Goal: Task Accomplishment & Management: Use online tool/utility

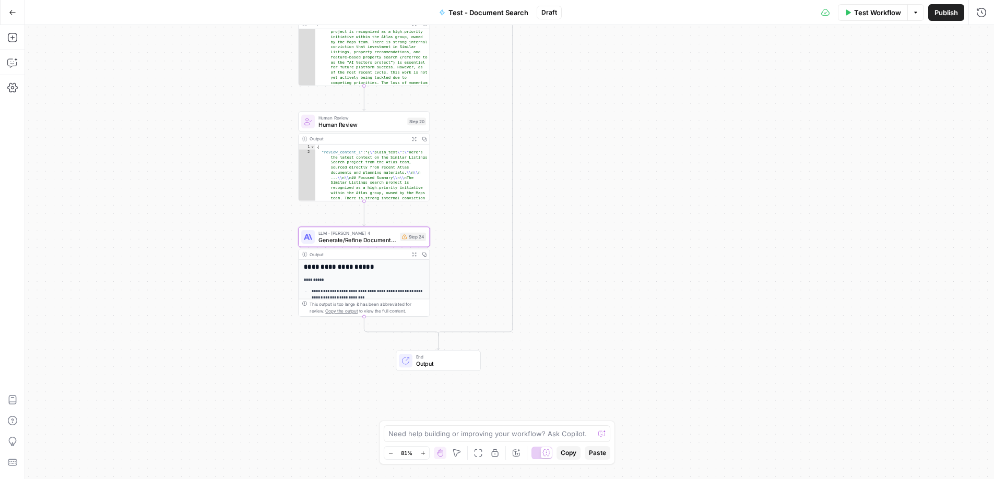
scroll to position [44, 0]
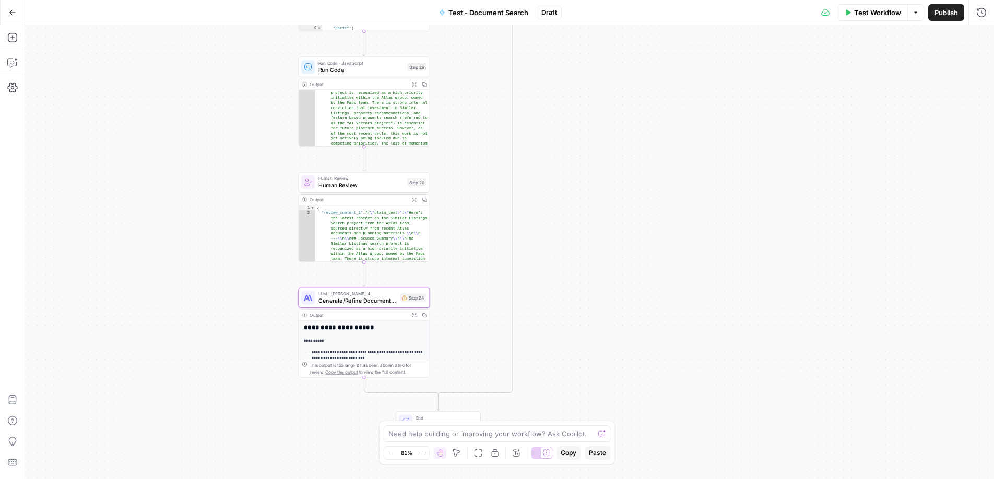
click at [10, 6] on button "Go Back" at bounding box center [12, 12] width 19 height 19
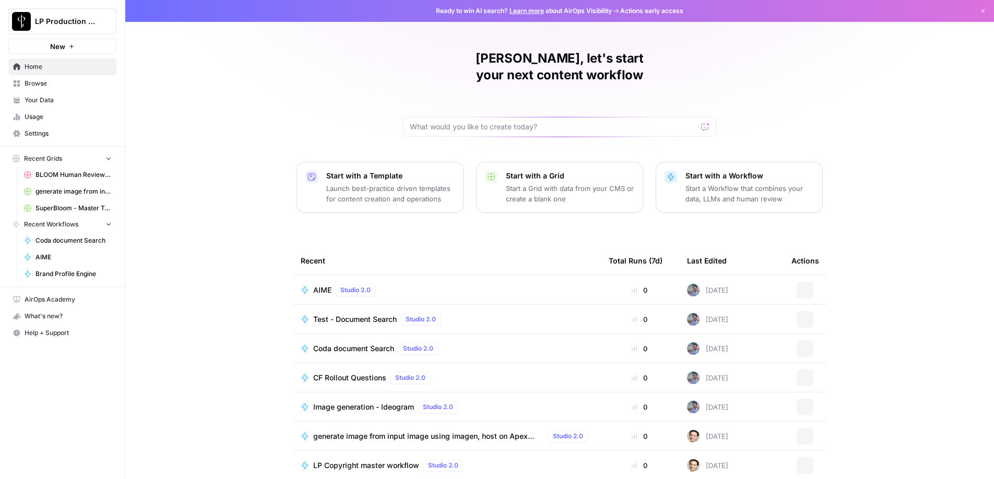
click at [48, 260] on span "AIME" at bounding box center [73, 257] width 76 height 9
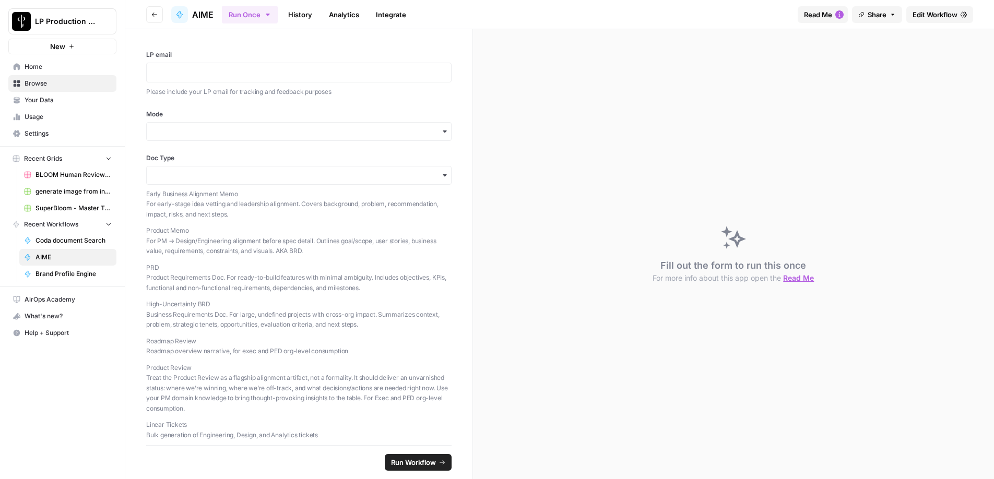
click at [935, 15] on span "Edit Workflow" at bounding box center [934, 14] width 45 height 10
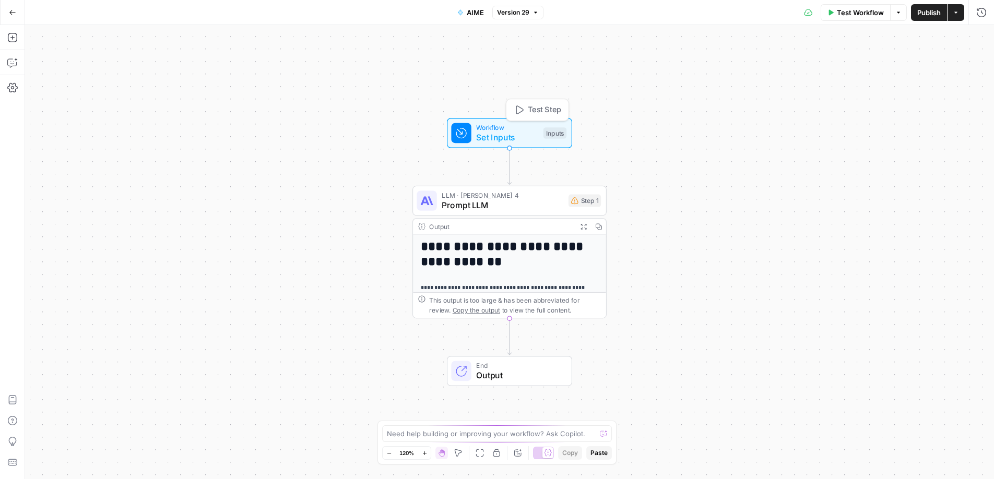
click at [557, 134] on div "Inputs" at bounding box center [554, 132] width 23 height 11
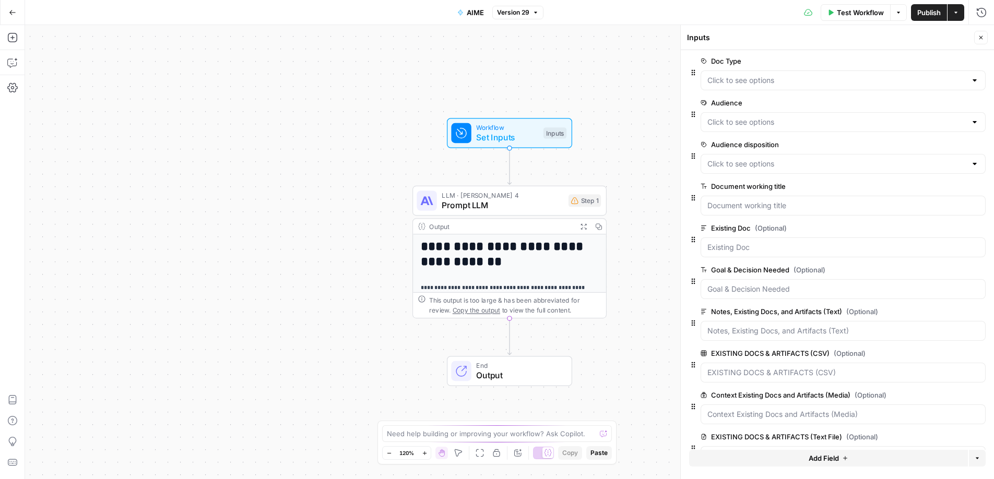
scroll to position [118, 0]
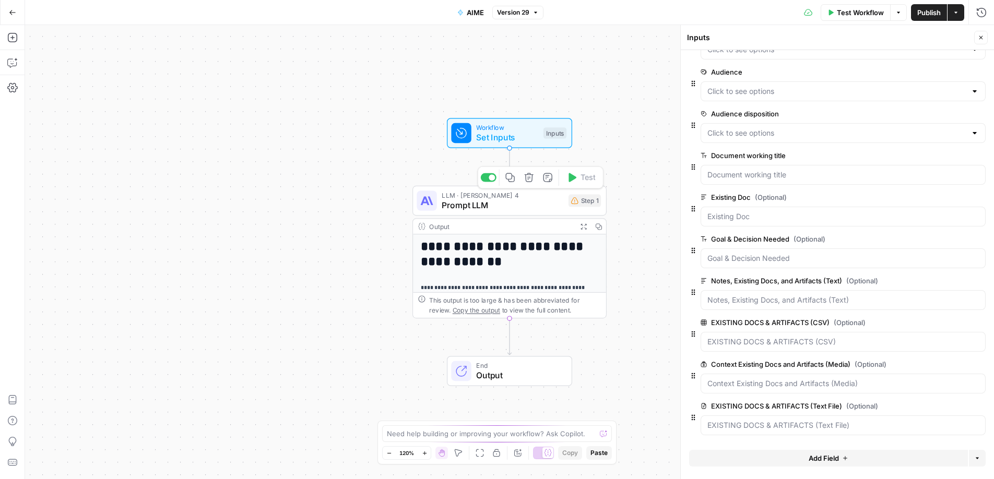
click at [548, 204] on span "Prompt LLM" at bounding box center [503, 205] width 122 height 13
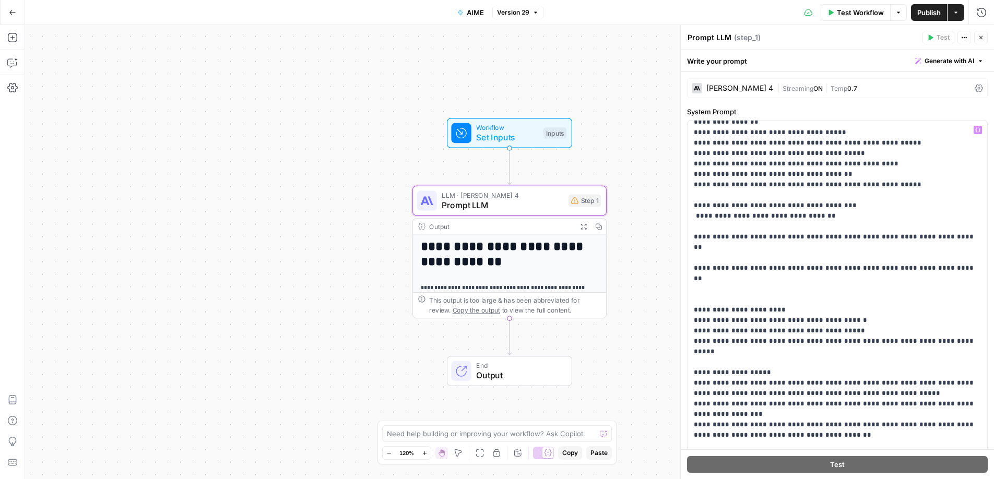
scroll to position [761, 0]
click at [15, 14] on icon "button" at bounding box center [12, 12] width 7 height 7
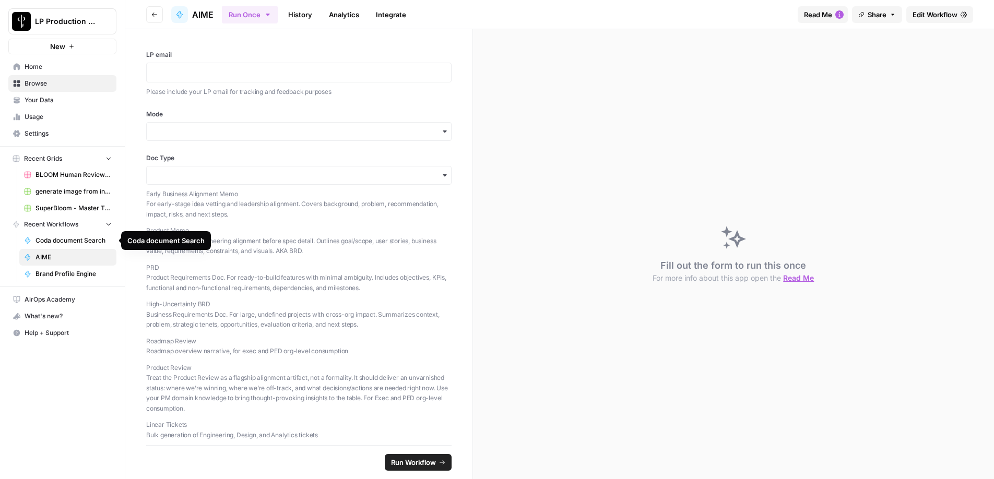
click at [56, 243] on span "Coda document Search" at bounding box center [73, 240] width 76 height 9
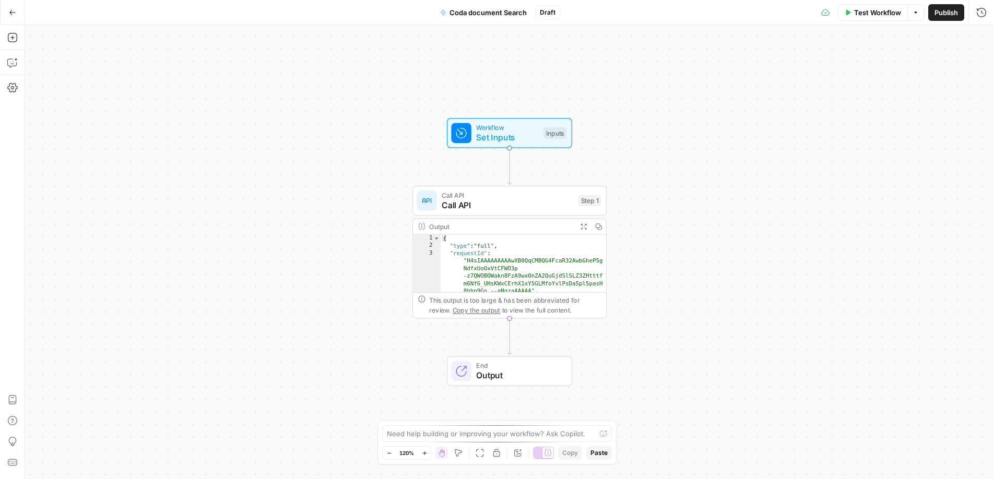
click at [14, 19] on button "Go Back" at bounding box center [12, 12] width 19 height 19
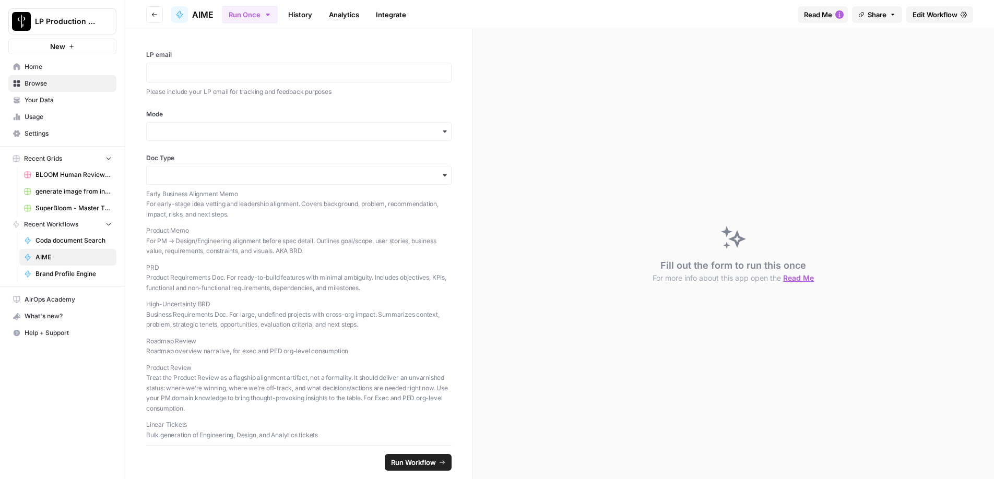
click at [43, 70] on span "Home" at bounding box center [68, 66] width 87 height 9
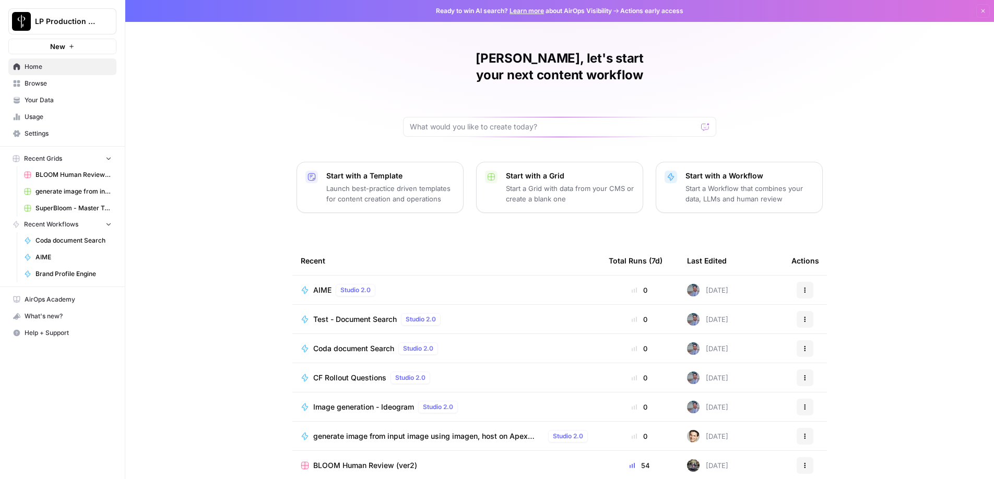
click at [368, 314] on span "Test - Document Search" at bounding box center [355, 319] width 84 height 10
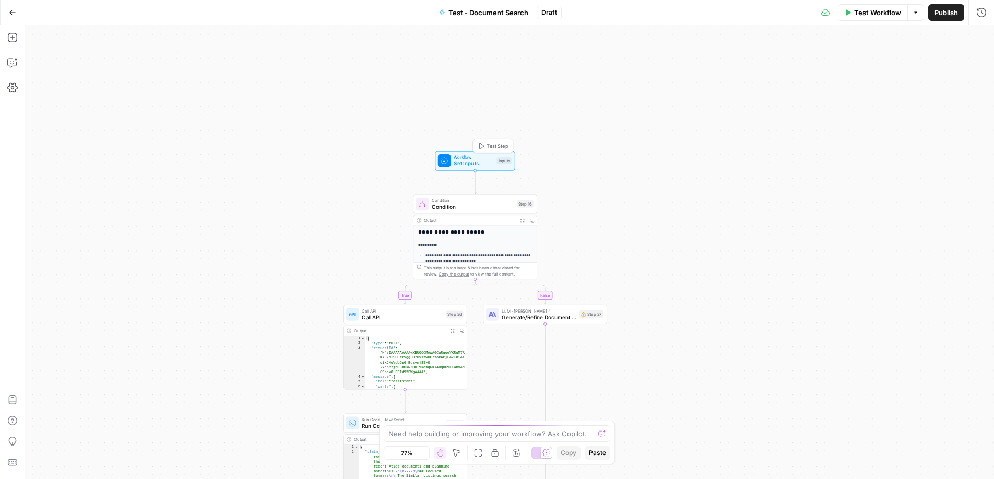
click at [494, 162] on div "Workflow Set Inputs Inputs Test Step" at bounding box center [475, 161] width 74 height 14
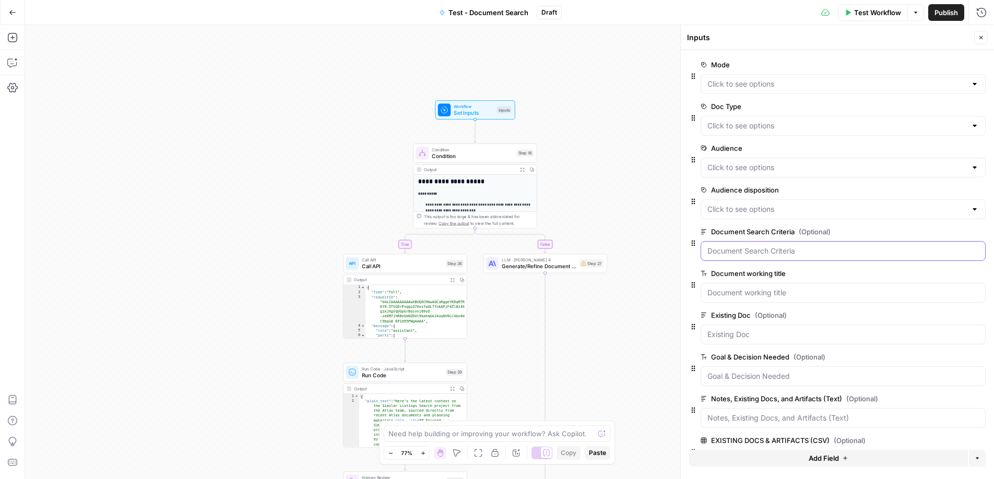
click at [723, 255] on Criteria "Document Search Criteria (Optional)" at bounding box center [842, 251] width 271 height 10
click at [484, 152] on span "Condition" at bounding box center [472, 156] width 81 height 8
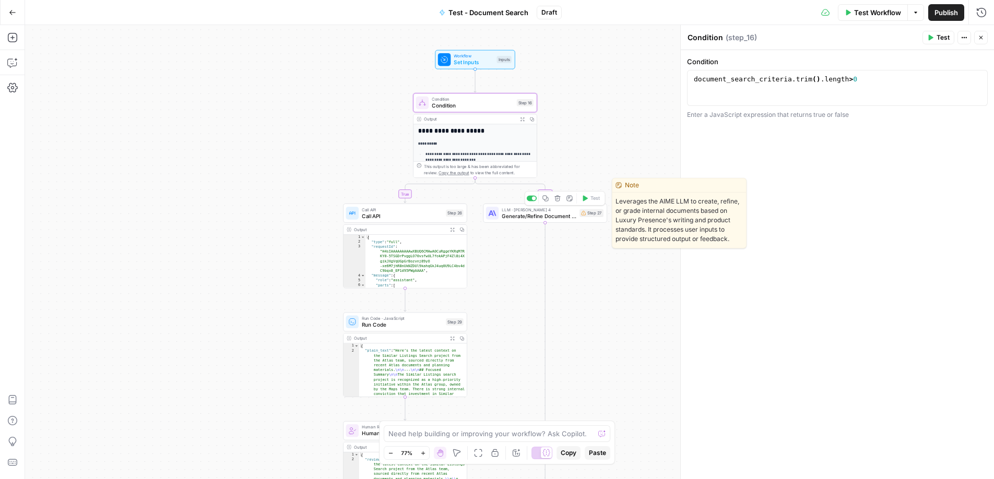
click at [536, 216] on span "Generate/Refine Document with AIME" at bounding box center [539, 216] width 75 height 8
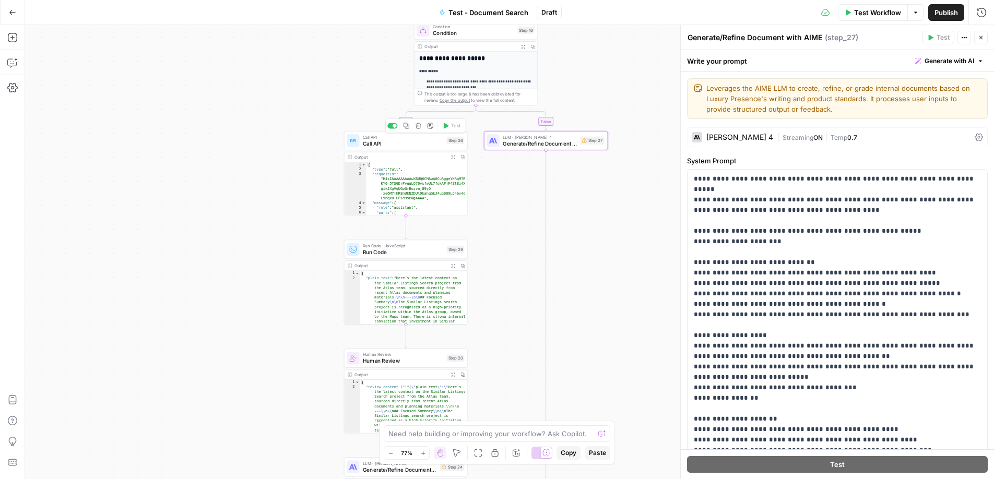
click at [425, 144] on span "Call API" at bounding box center [403, 143] width 81 height 8
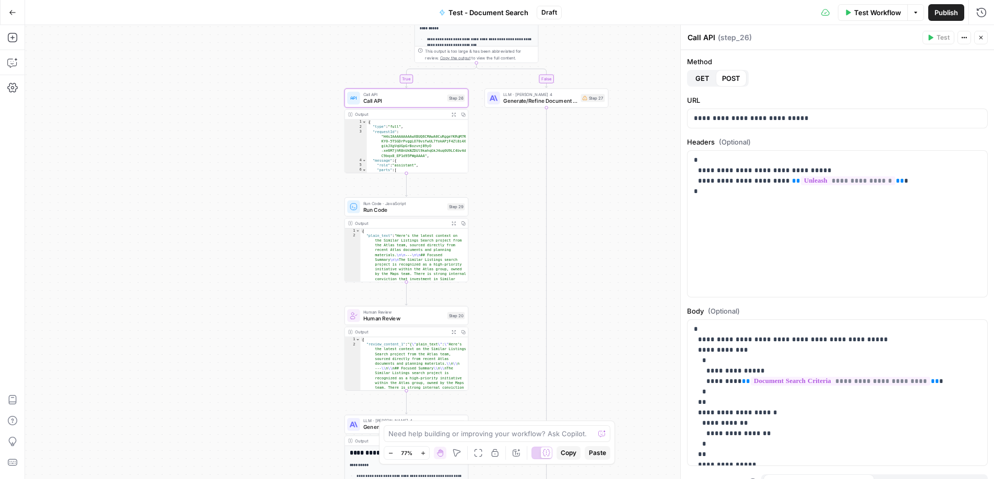
type textarea "**********"
click at [403, 143] on div "{ "type" : "full" , "requestId" : "H4sIAAAAAAAAAwXBUQ6CMAwA0CuRggeYKRqM7R KY0-5…" at bounding box center [417, 151] width 101 height 63
click at [454, 114] on icon "button" at bounding box center [454, 114] width 4 height 4
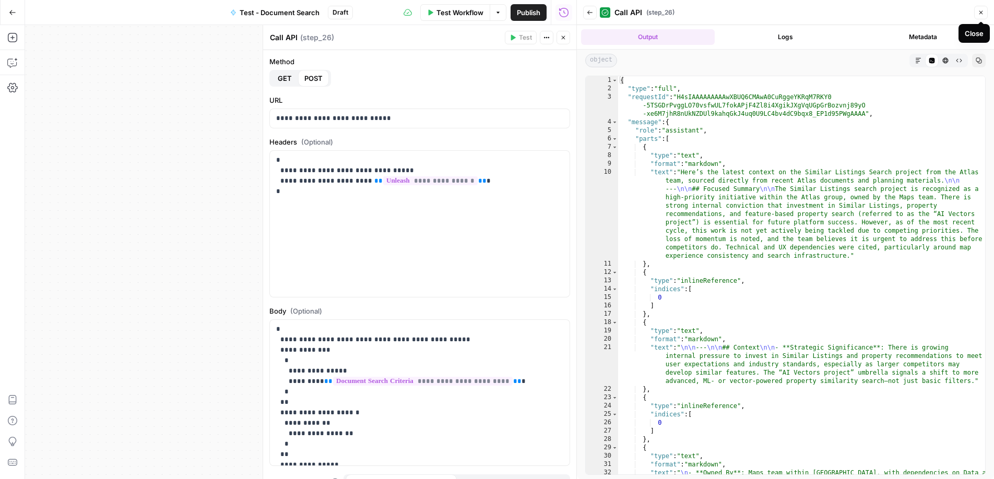
click at [987, 11] on button "Close" at bounding box center [981, 13] width 14 height 14
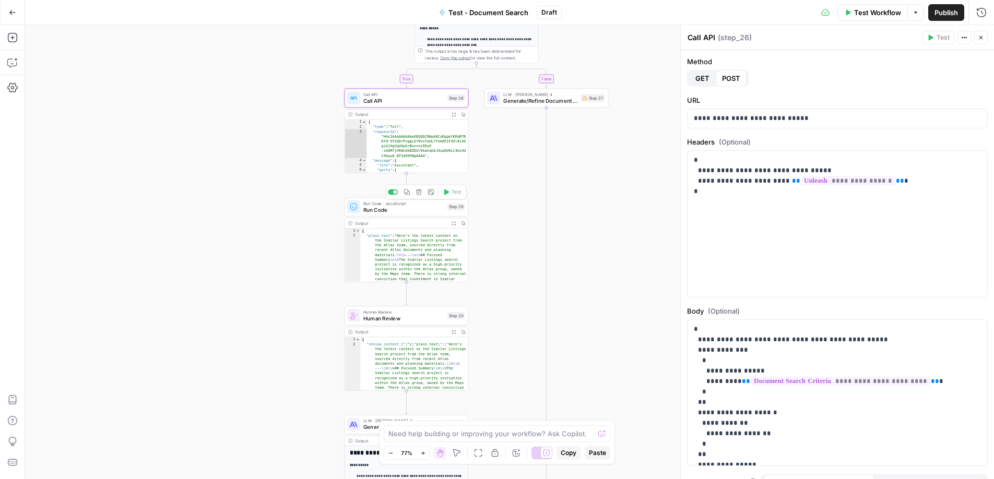
click at [407, 210] on span "Run Code" at bounding box center [403, 210] width 81 height 8
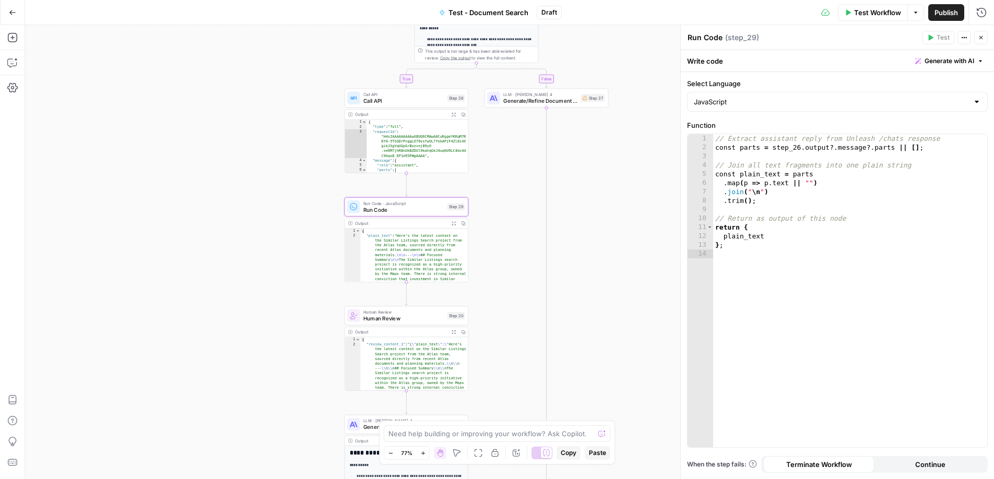
type textarea "**********"
click at [456, 224] on button "Expand Output" at bounding box center [453, 223] width 9 height 9
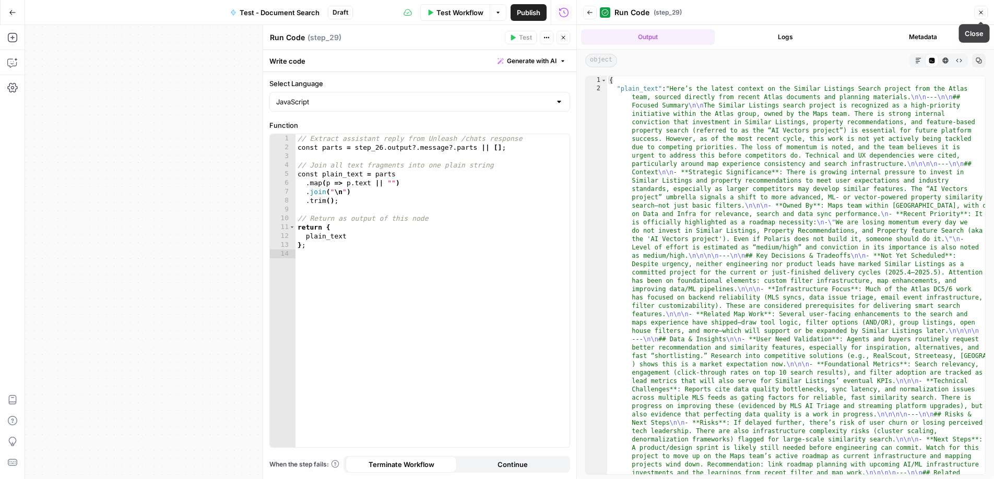
click at [981, 16] on button "Close" at bounding box center [981, 13] width 14 height 14
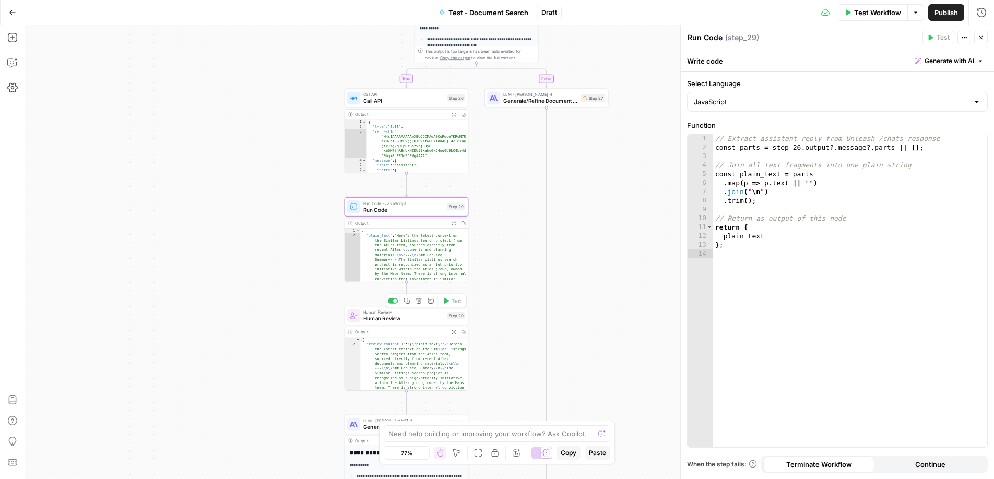
click at [406, 321] on span "Human Review" at bounding box center [403, 319] width 81 height 8
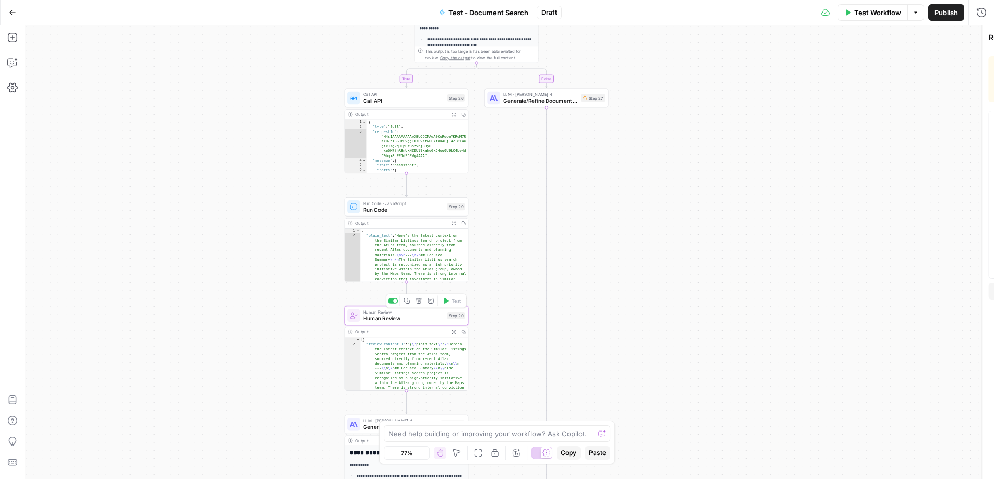
type textarea "Human Review"
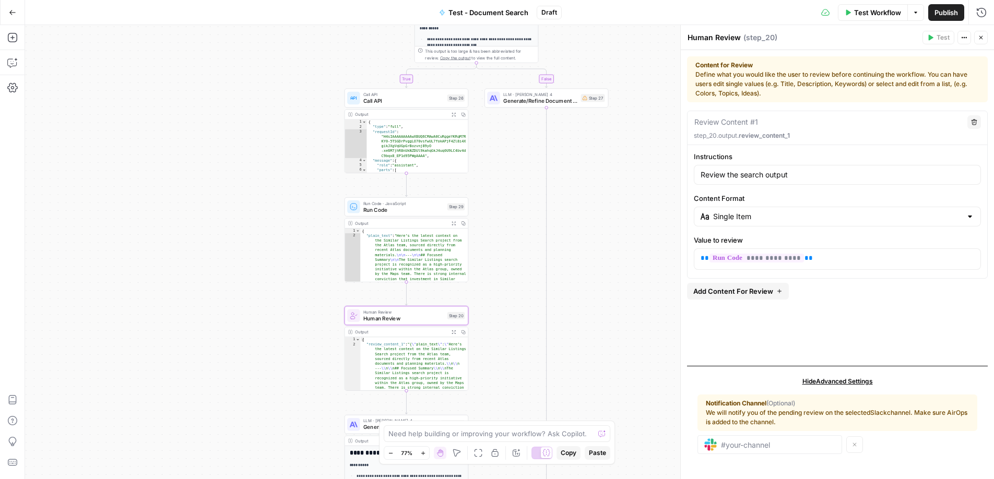
click at [456, 335] on button "Expand Output" at bounding box center [453, 331] width 9 height 9
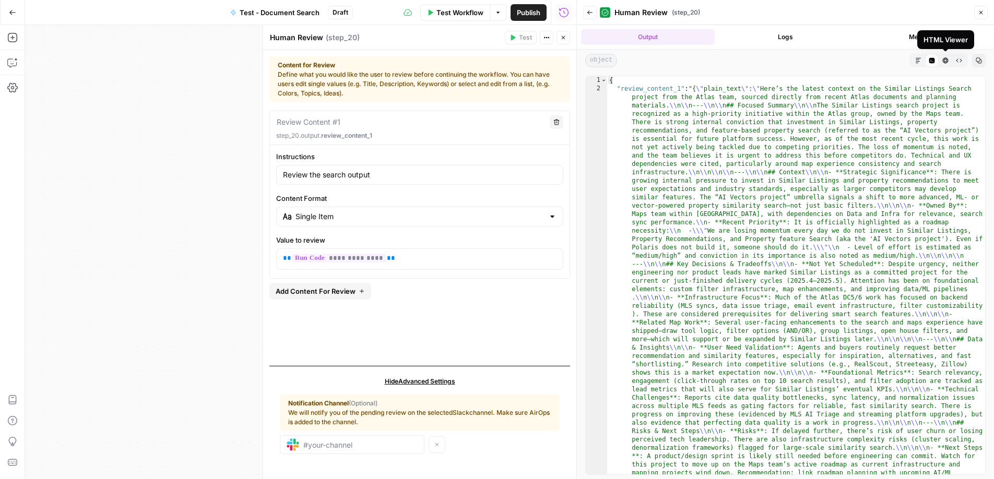
click at [948, 60] on icon "button" at bounding box center [945, 60] width 6 height 6
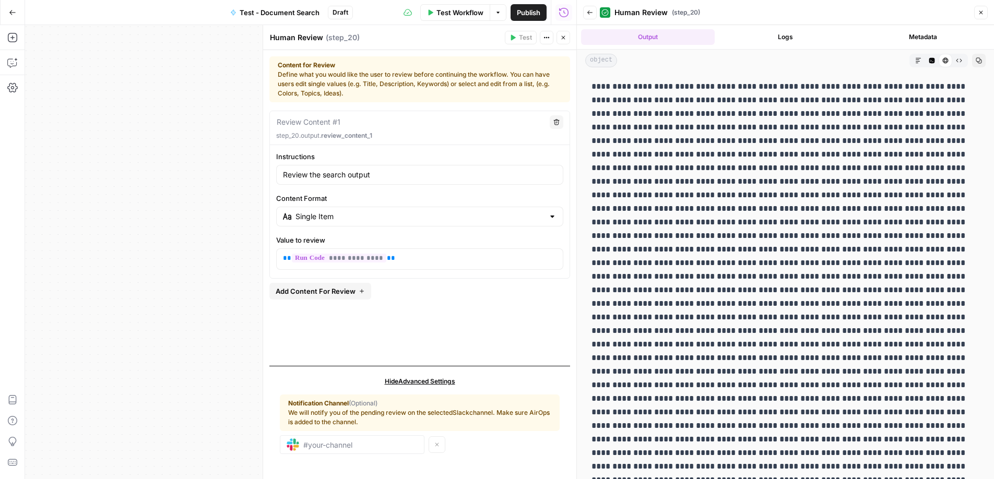
click at [955, 61] on span "Raw Output" at bounding box center [955, 61] width 1 height 1
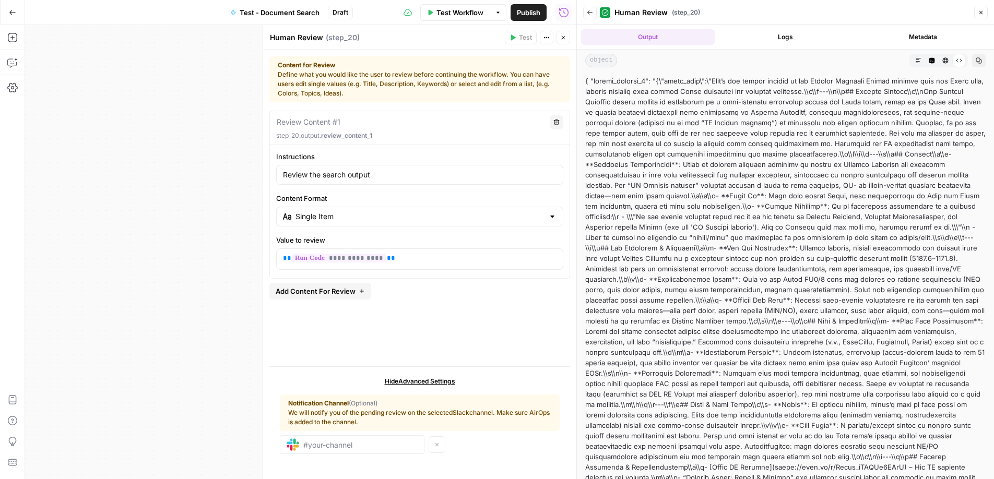
click at [921, 61] on button "Markdown" at bounding box center [918, 61] width 14 height 14
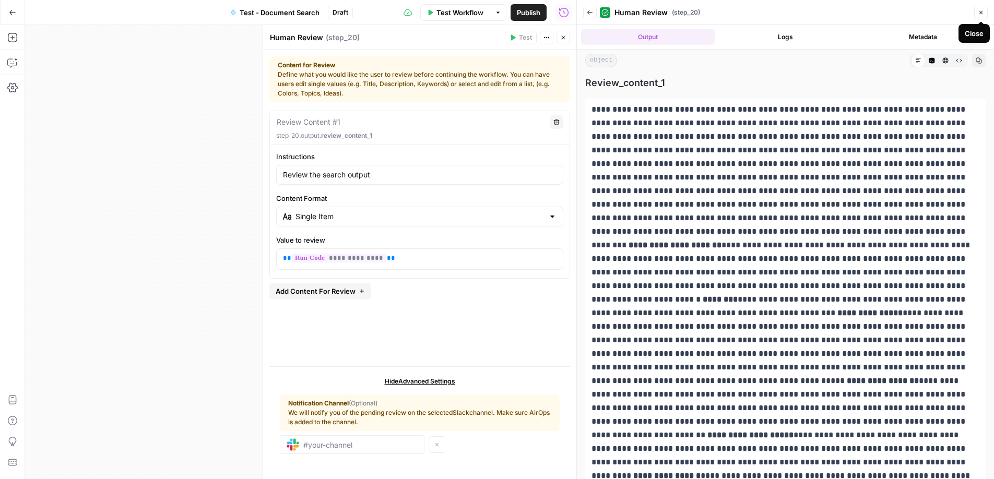
click at [980, 15] on icon "button" at bounding box center [981, 12] width 6 height 6
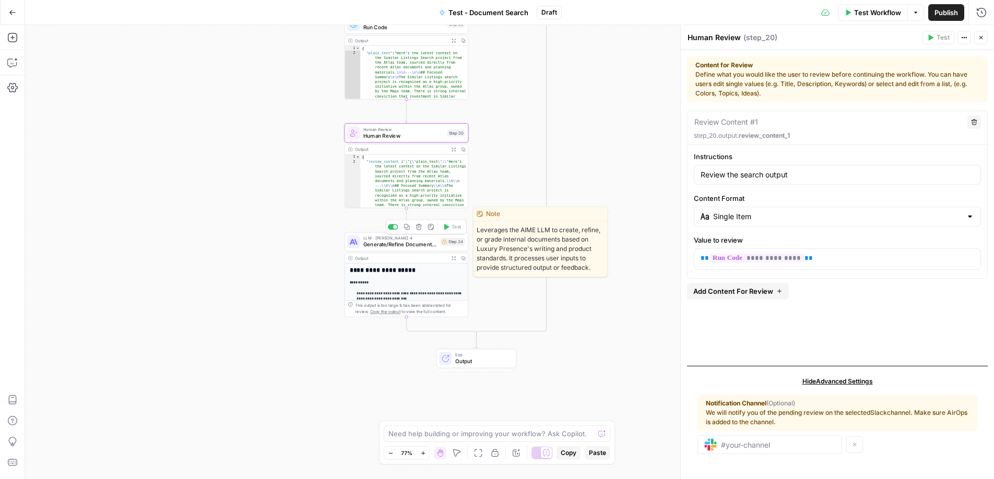
click at [409, 244] on span "Generate/Refine Document with AIME" at bounding box center [400, 245] width 74 height 8
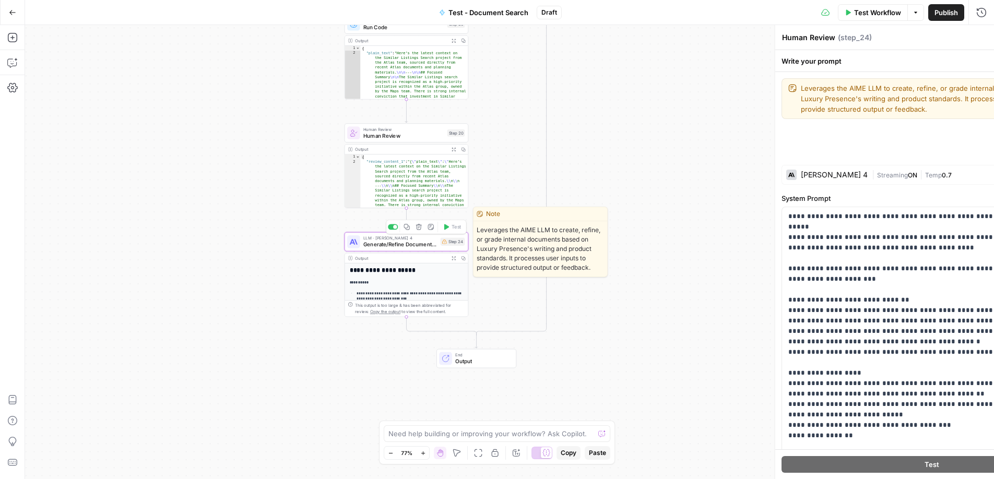
type textarea "Generate/Refine Document with AIME"
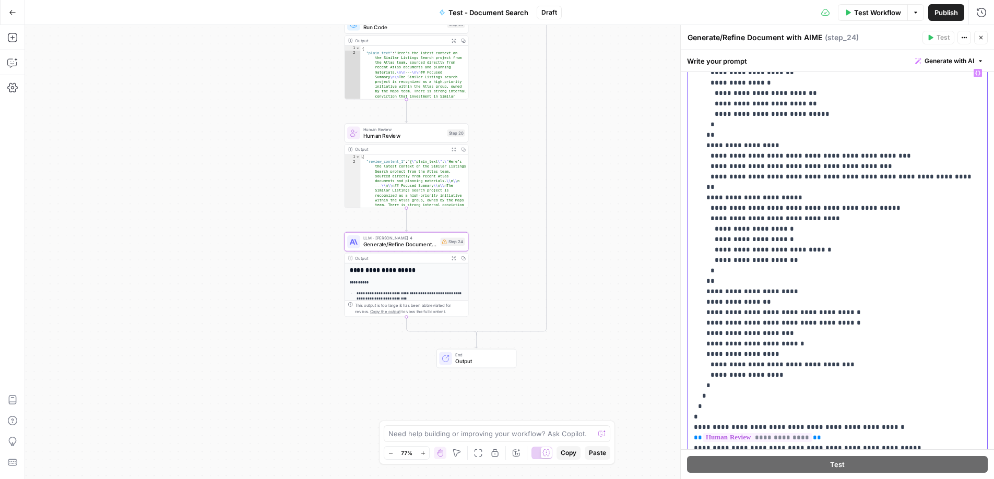
scroll to position [3707, 0]
drag, startPoint x: 825, startPoint y: 238, endPoint x: 695, endPoint y: 240, distance: 130.5
click at [429, 298] on p "**********" at bounding box center [410, 295] width 106 height 11
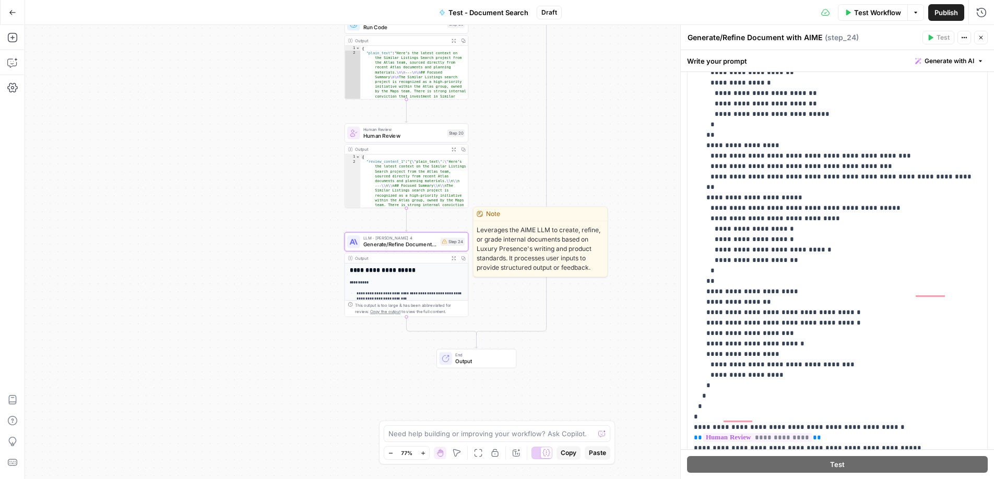
click at [422, 243] on span "Generate/Refine Document with AIME" at bounding box center [400, 245] width 74 height 8
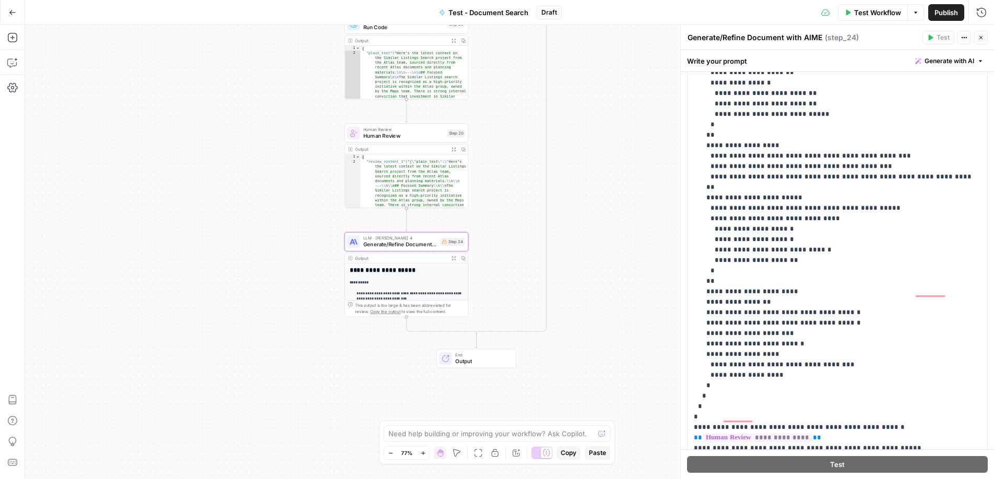
click at [455, 259] on icon "button" at bounding box center [454, 258] width 4 height 4
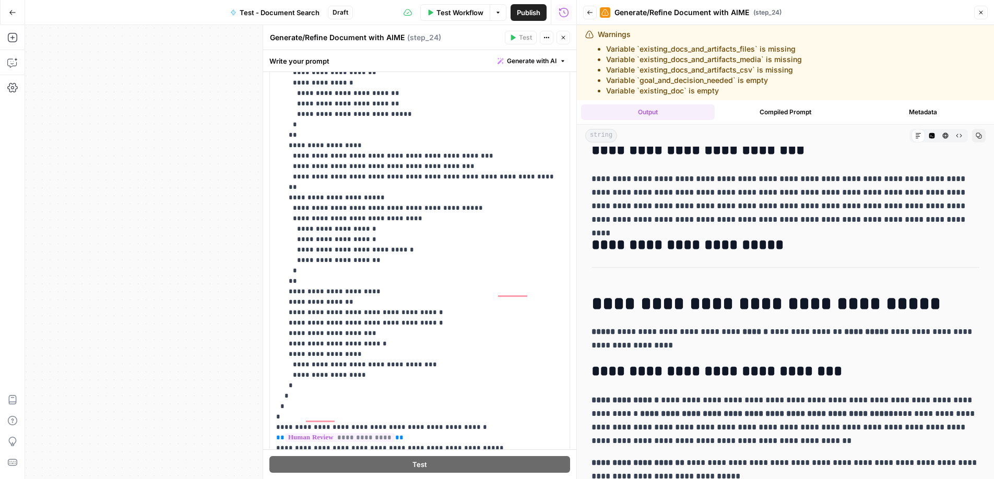
scroll to position [695, 0]
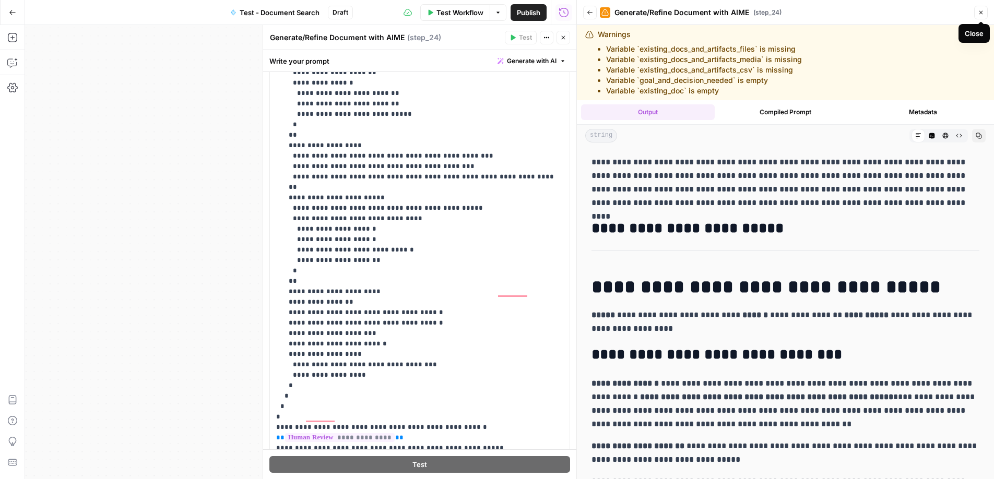
click at [981, 13] on icon "button" at bounding box center [981, 13] width 4 height 4
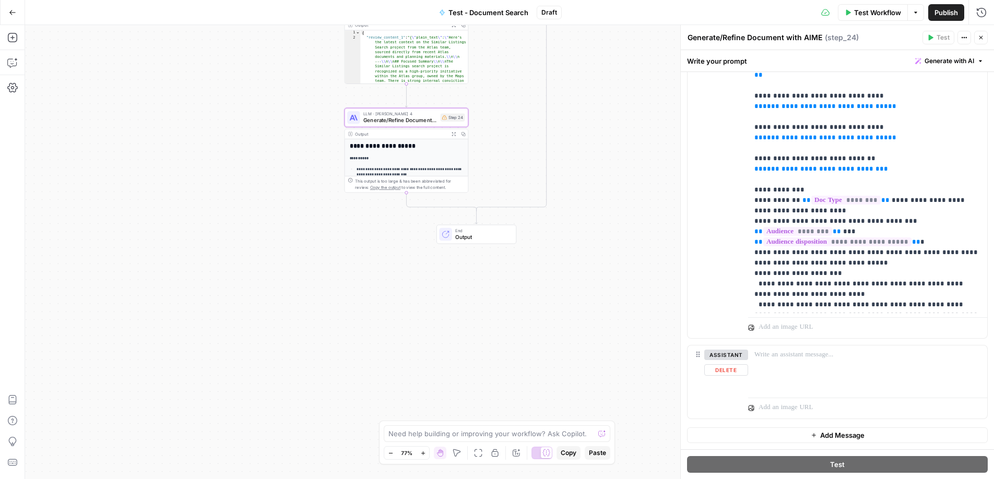
scroll to position [0, 0]
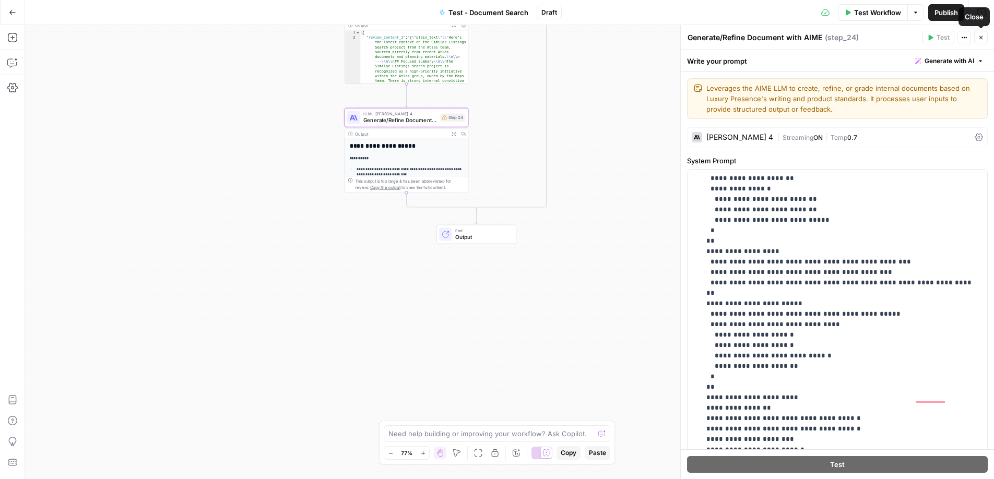
click at [978, 36] on icon "button" at bounding box center [981, 37] width 6 height 6
